Goal: Task Accomplishment & Management: Manage account settings

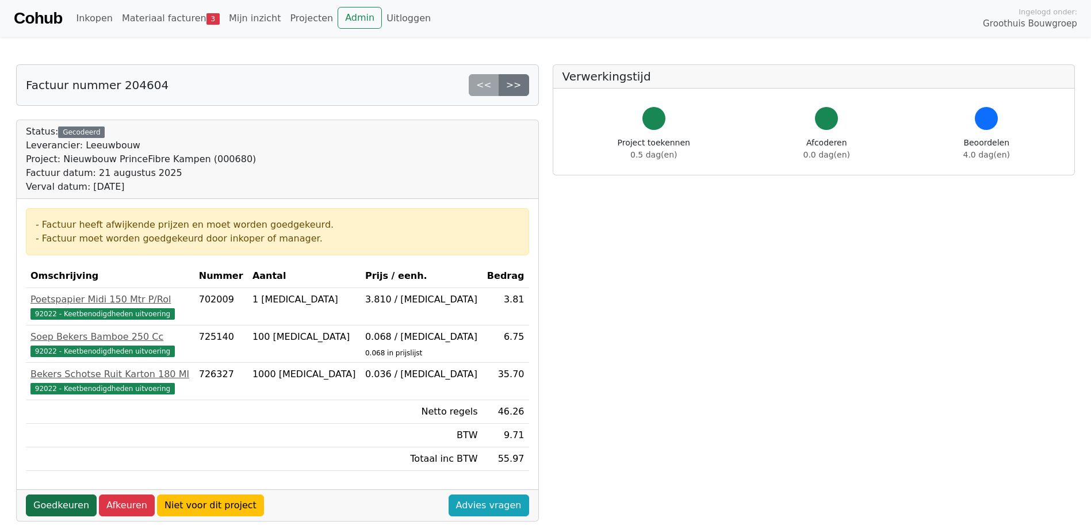
click at [73, 502] on link "Goedkeuren" at bounding box center [61, 506] width 71 height 22
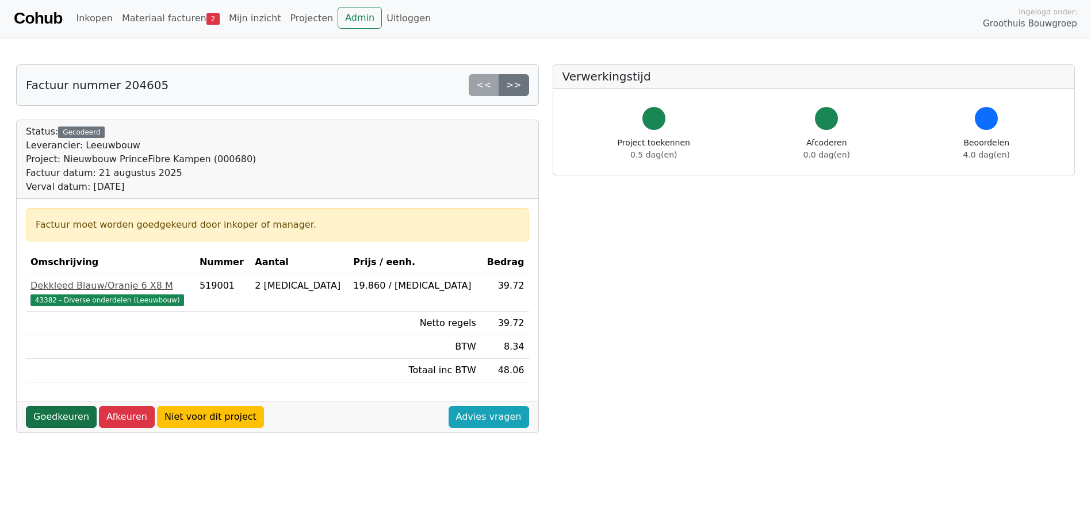
click at [64, 418] on link "Goedkeuren" at bounding box center [61, 417] width 71 height 22
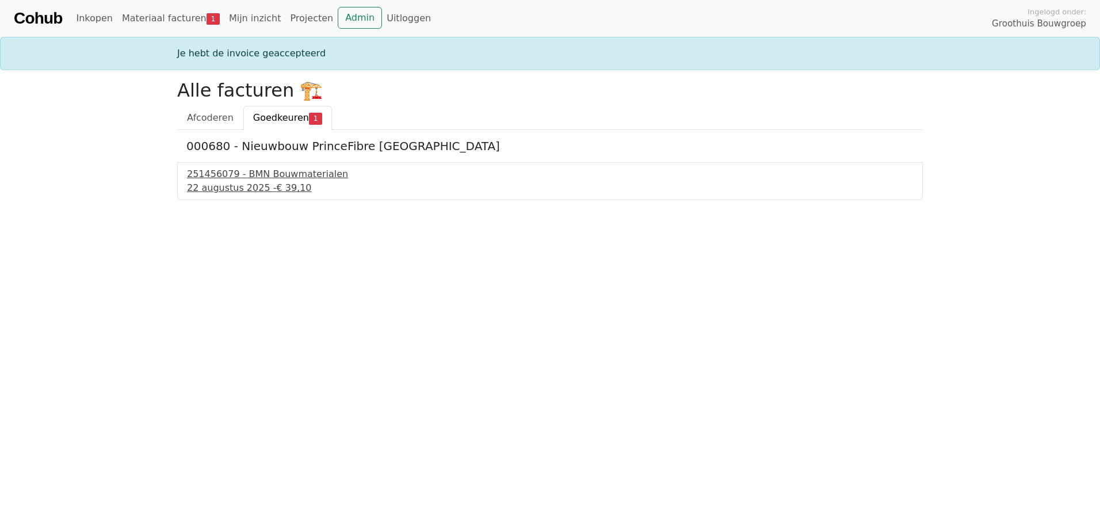
click at [306, 175] on div "251456079 - BMN Bouwmaterialen" at bounding box center [550, 174] width 726 height 14
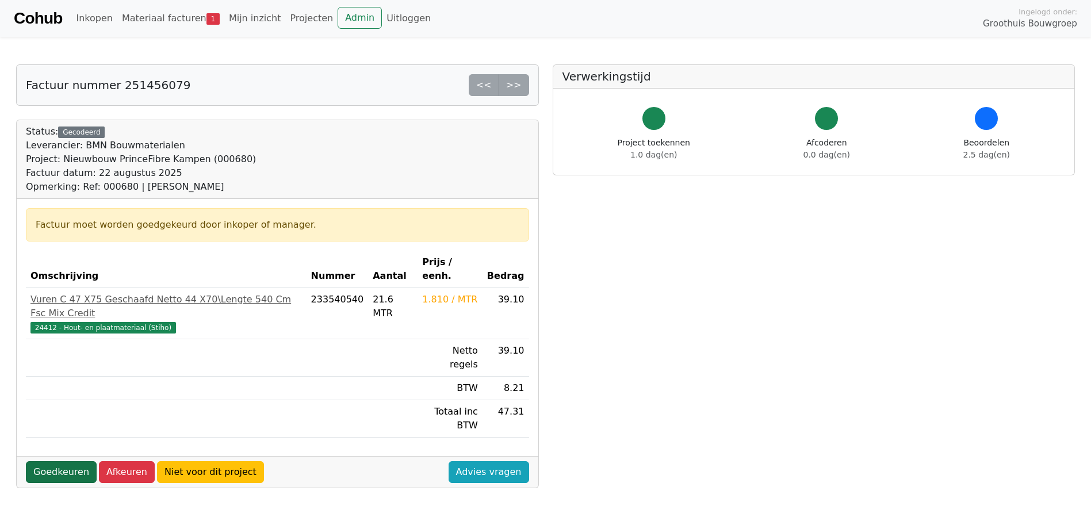
click at [72, 461] on link "Goedkeuren" at bounding box center [61, 472] width 71 height 22
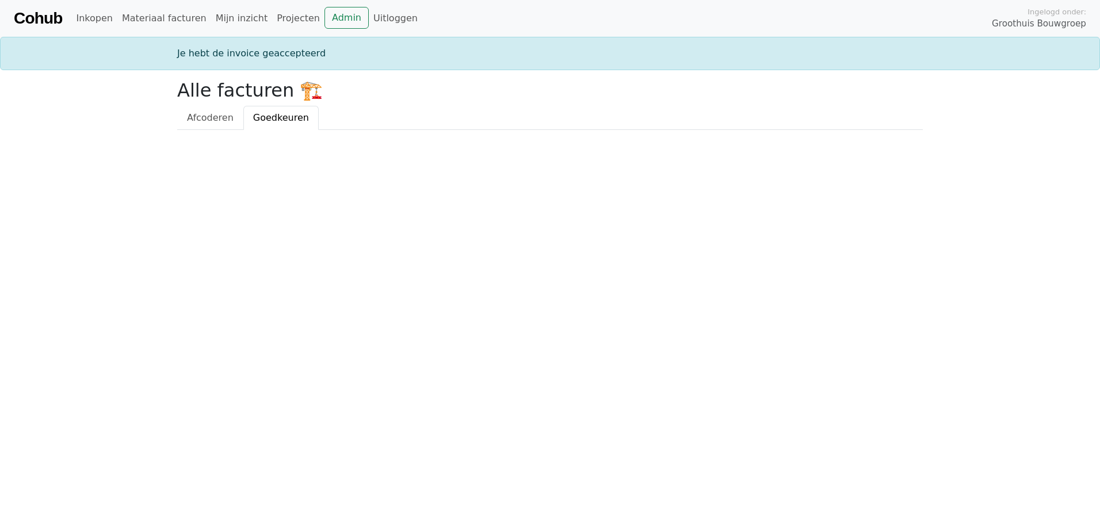
click at [582, 130] on html "Cohub Inkopen Materiaal facturen Mijn inzicht Projecten Admin Uitloggen Ingelog…" at bounding box center [550, 65] width 1100 height 130
